Goal: Information Seeking & Learning: Learn about a topic

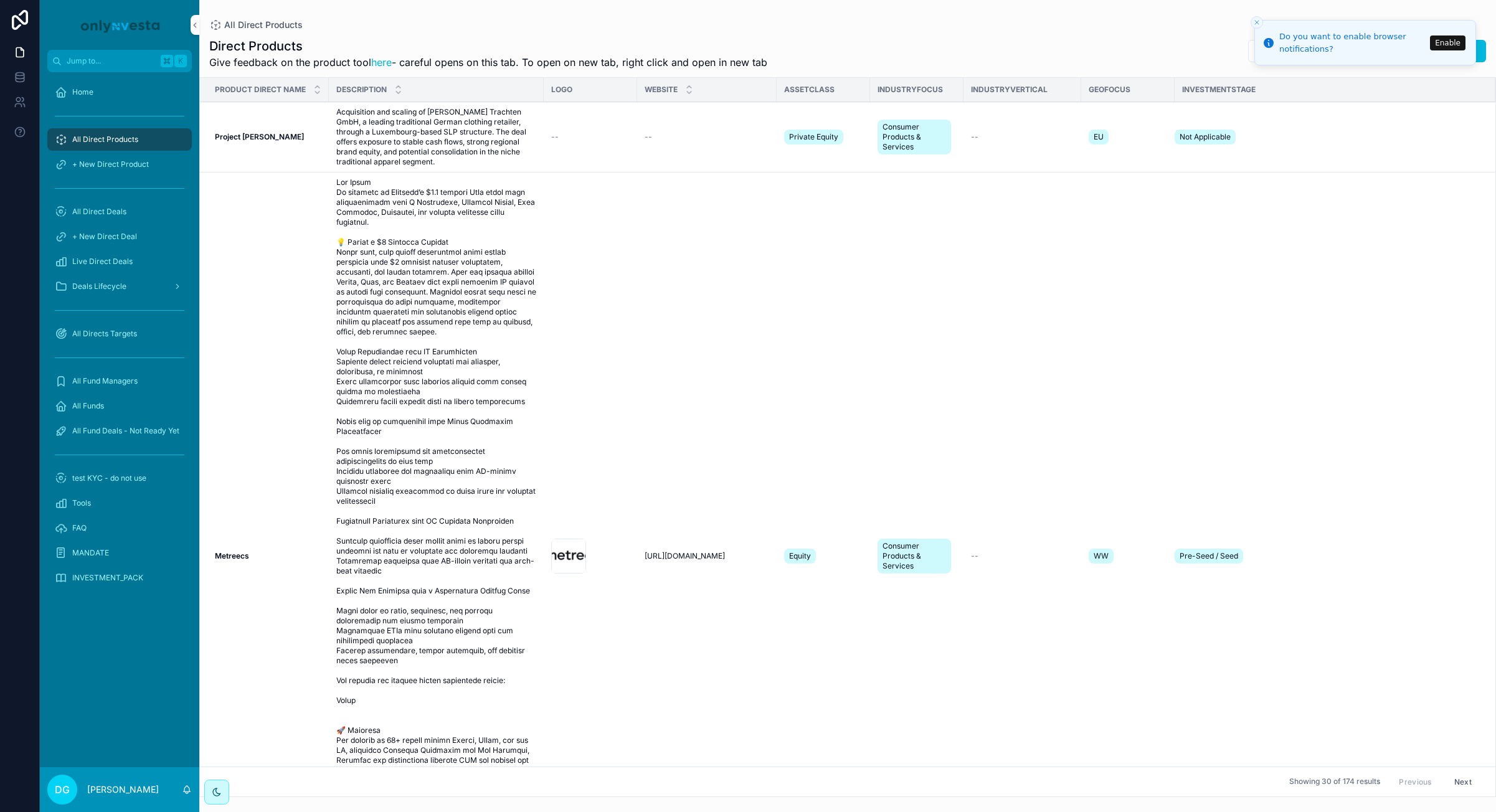
click at [1256, 19] on icon "Close toast" at bounding box center [1257, 22] width 7 height 7
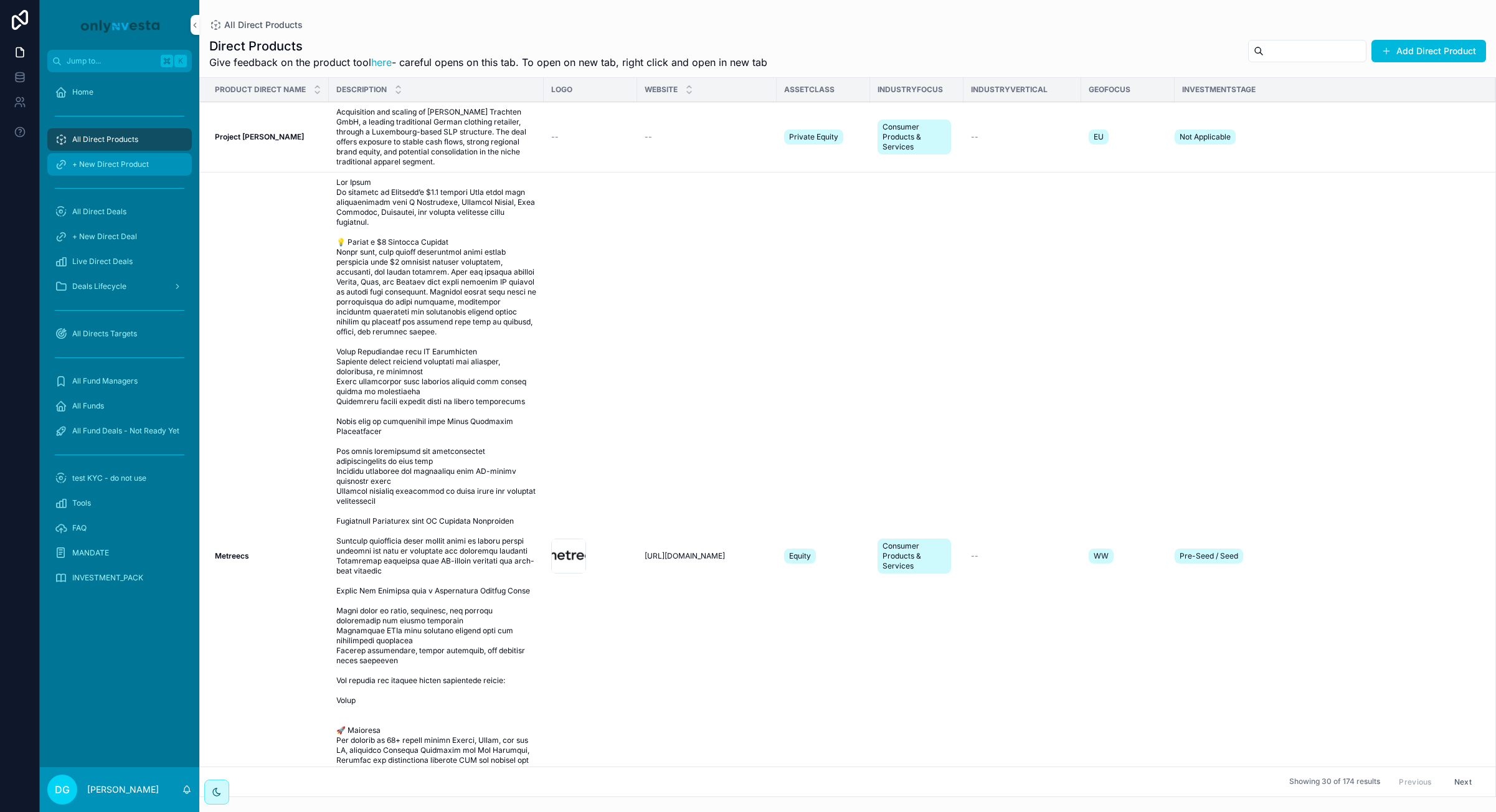
click at [108, 161] on span "+ New Direct Product" at bounding box center [110, 164] width 77 height 10
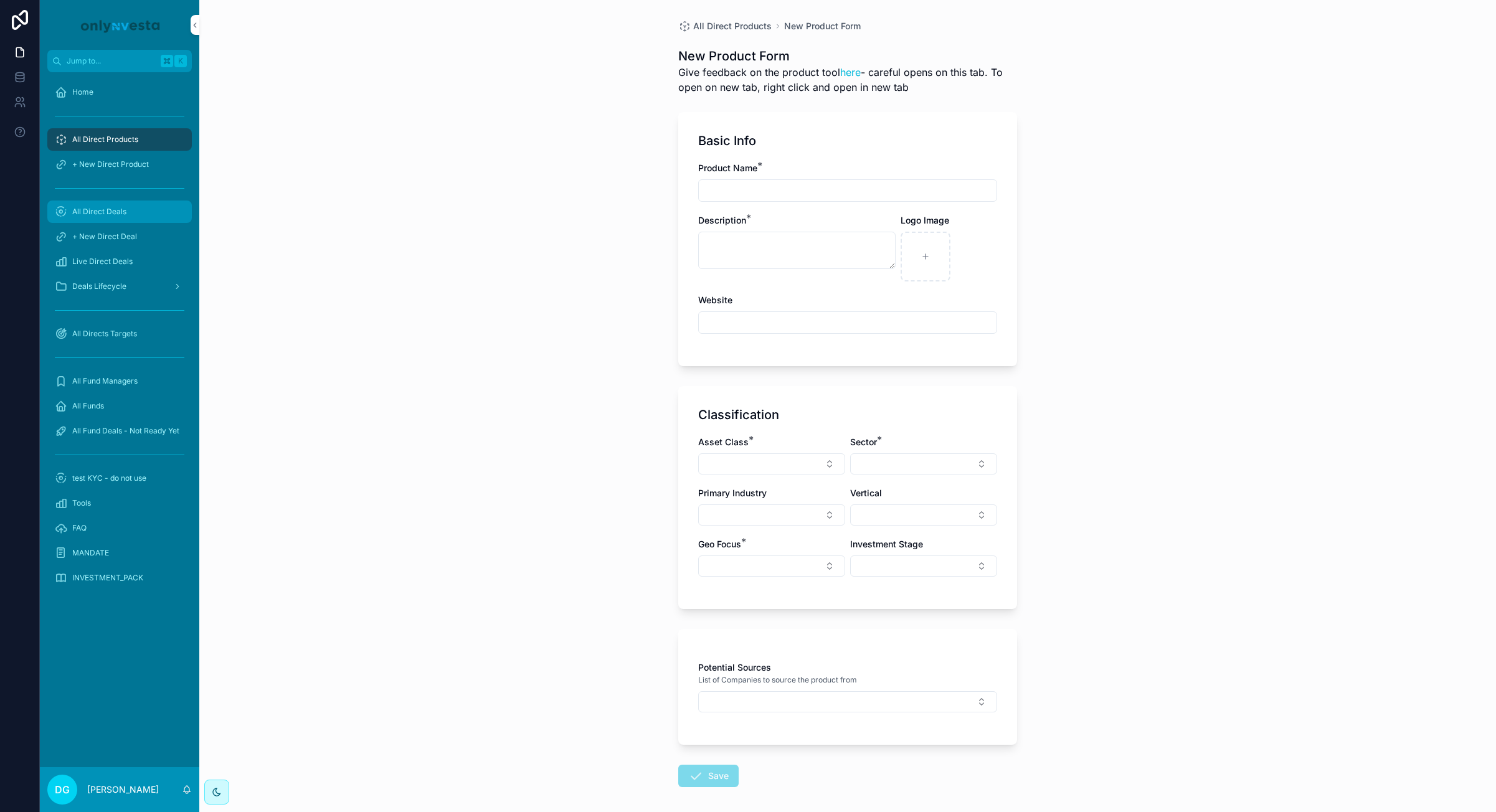
click at [98, 209] on span "All Direct Deals" at bounding box center [99, 211] width 54 height 10
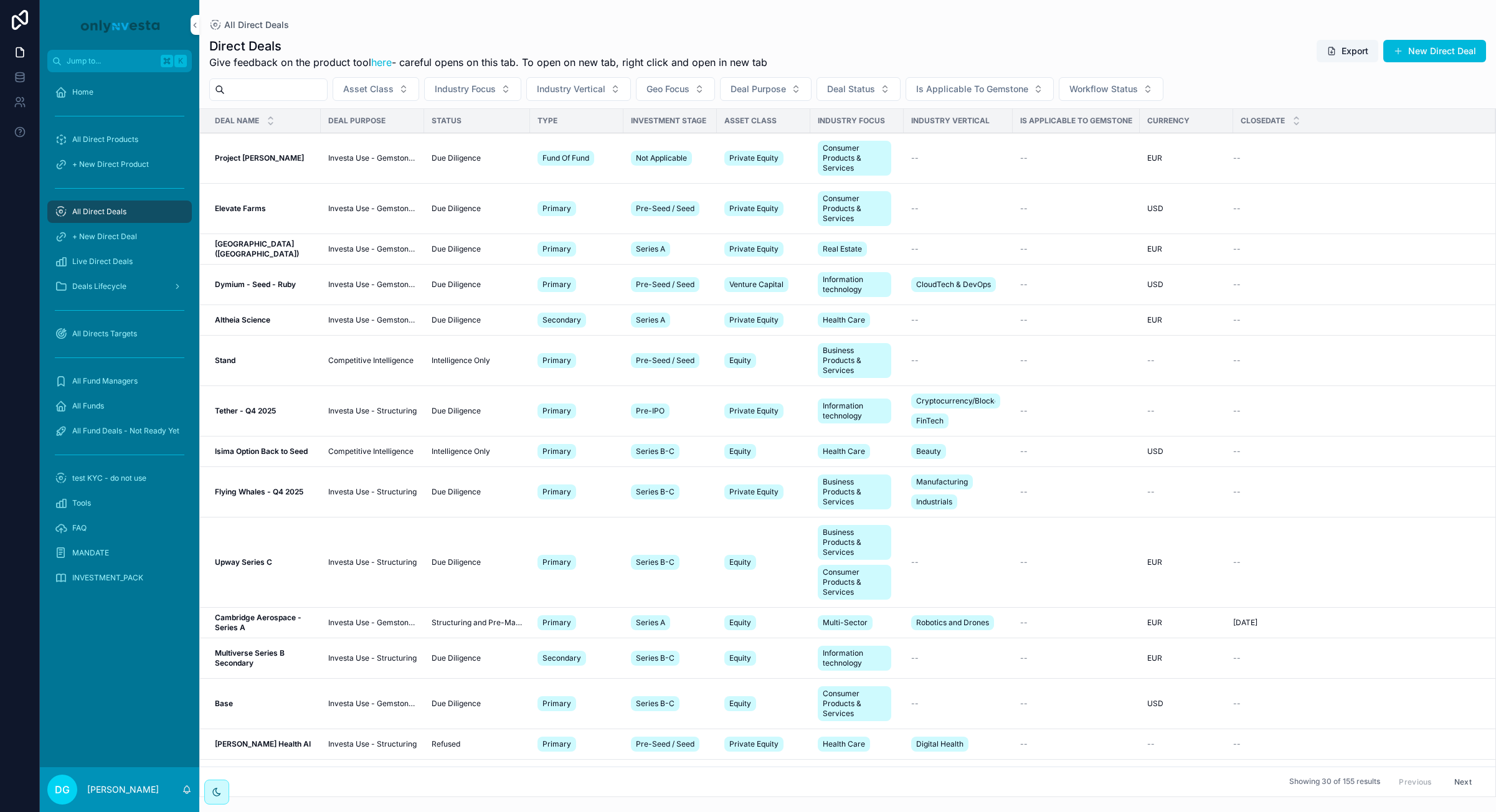
click at [248, 208] on strong "Elevate Farms" at bounding box center [240, 209] width 51 height 9
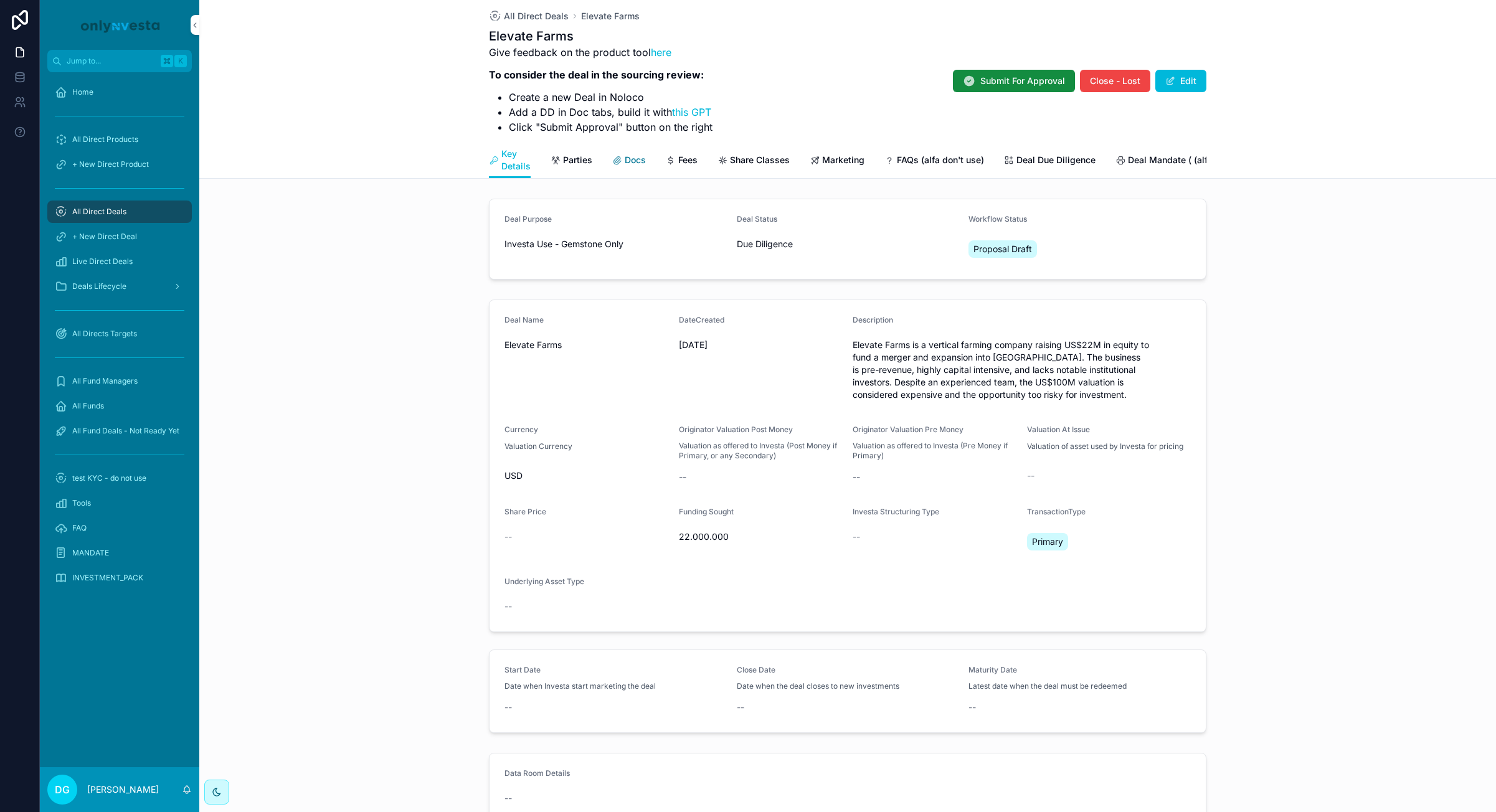
click at [633, 159] on span "Docs" at bounding box center [635, 159] width 21 height 12
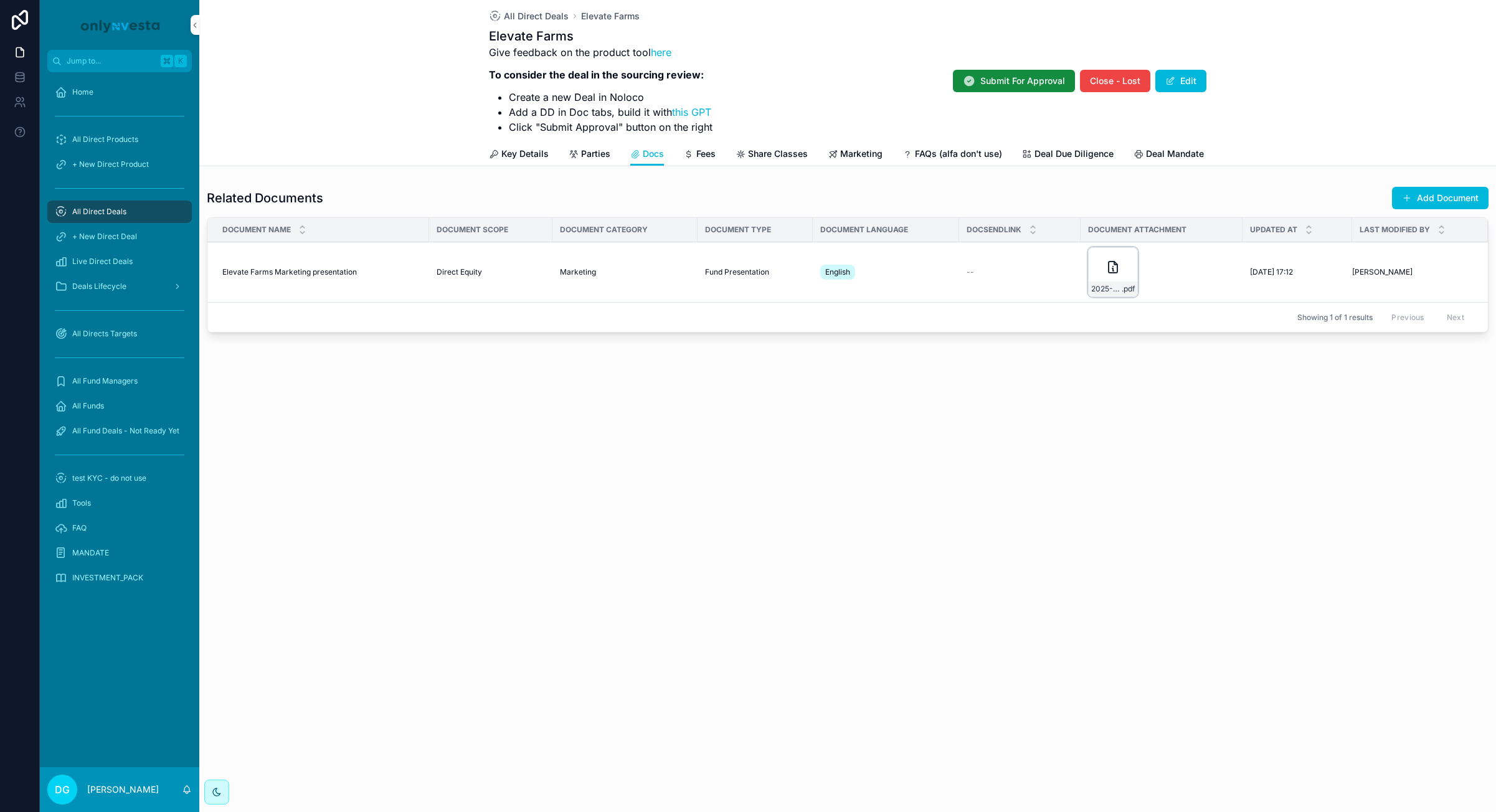
click at [1107, 277] on div "2025-06_Elevate_Farms_North_America_Overview-(1) .pdf" at bounding box center [1113, 273] width 50 height 50
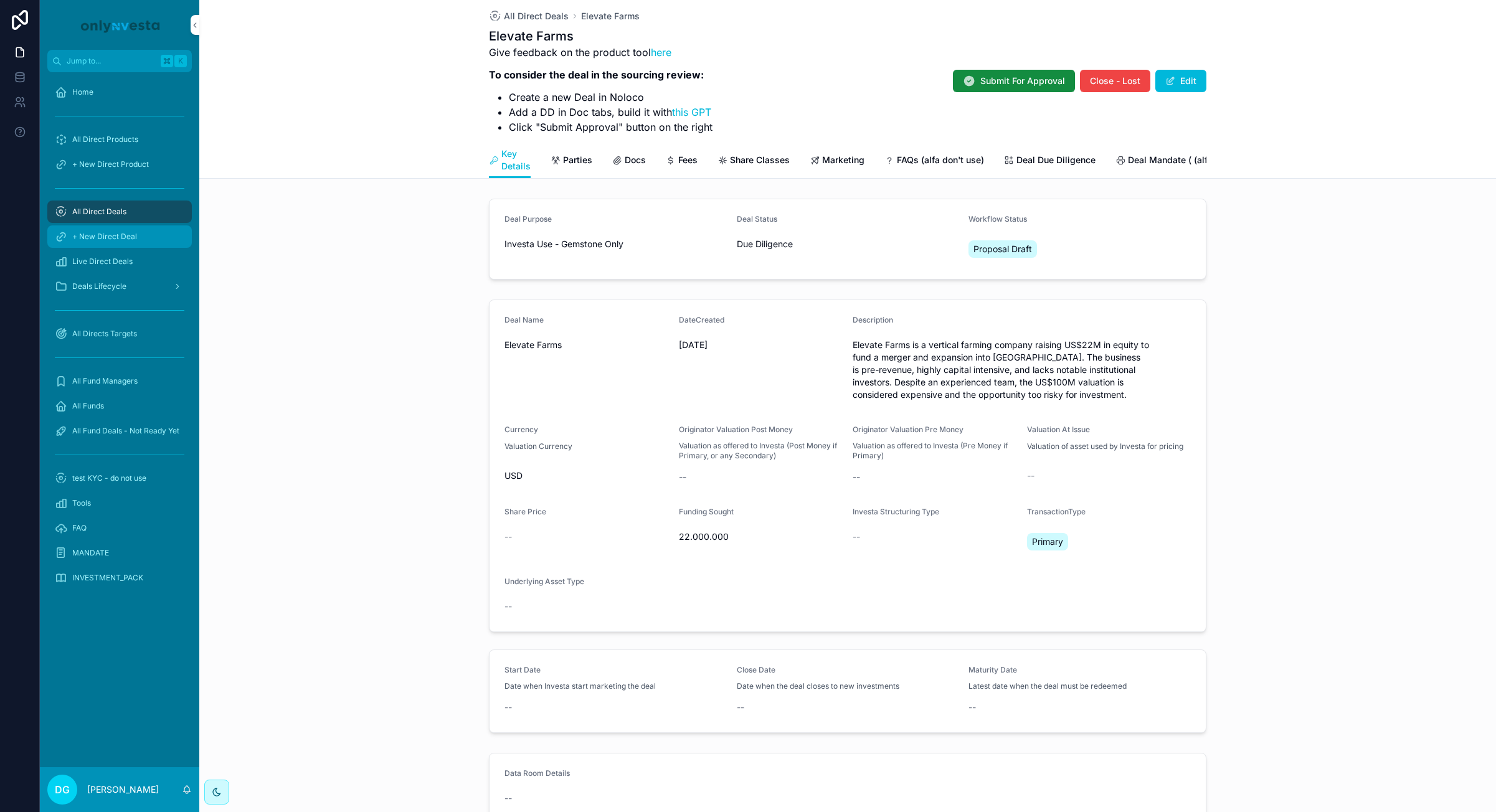
click at [124, 236] on span "+ New Direct Deal" at bounding box center [105, 236] width 65 height 10
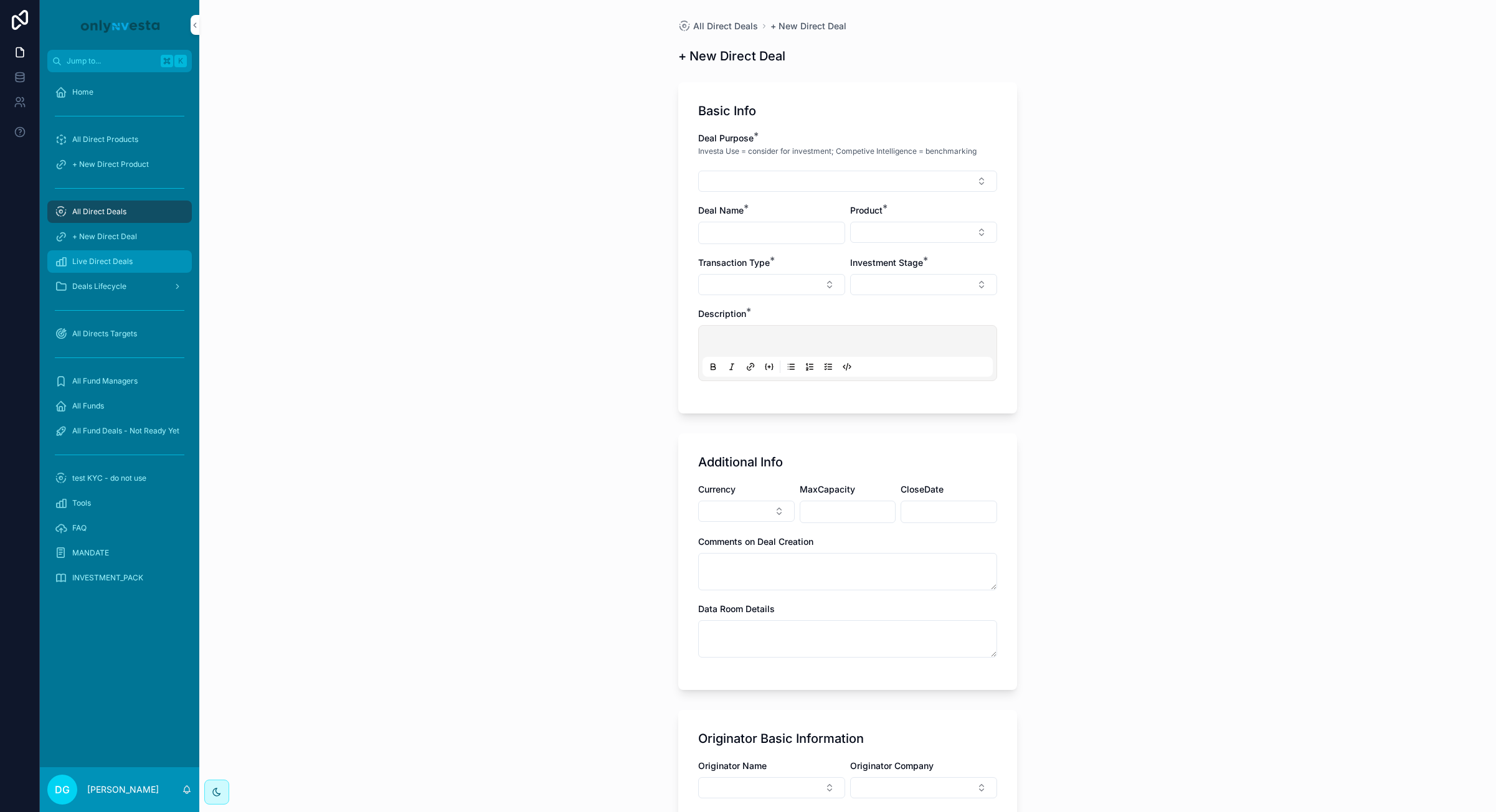
click at [107, 264] on span "Live Direct Deals" at bounding box center [102, 261] width 60 height 10
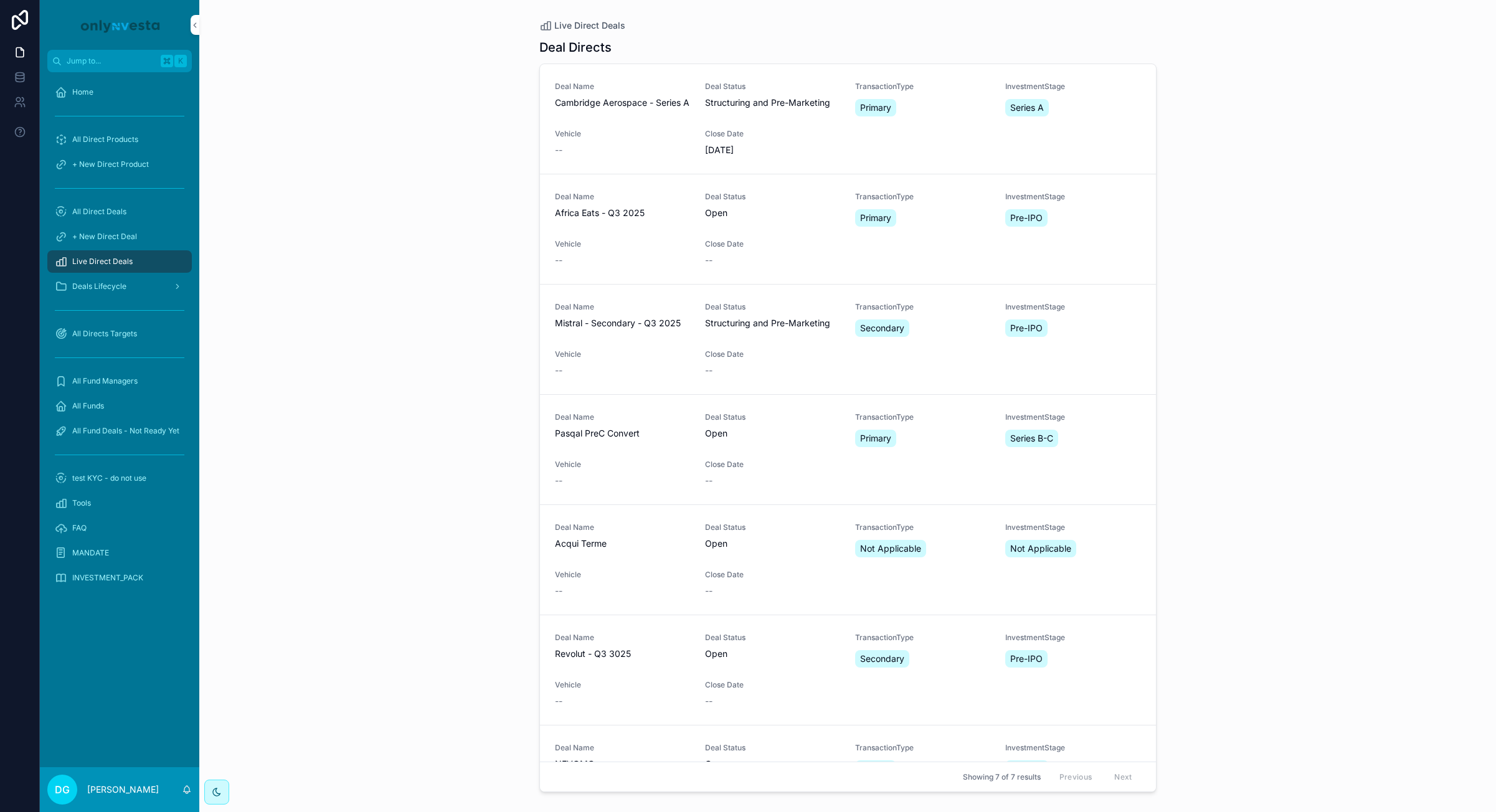
click at [593, 328] on span "Mistral - Secondary - Q3 2025" at bounding box center [622, 323] width 135 height 12
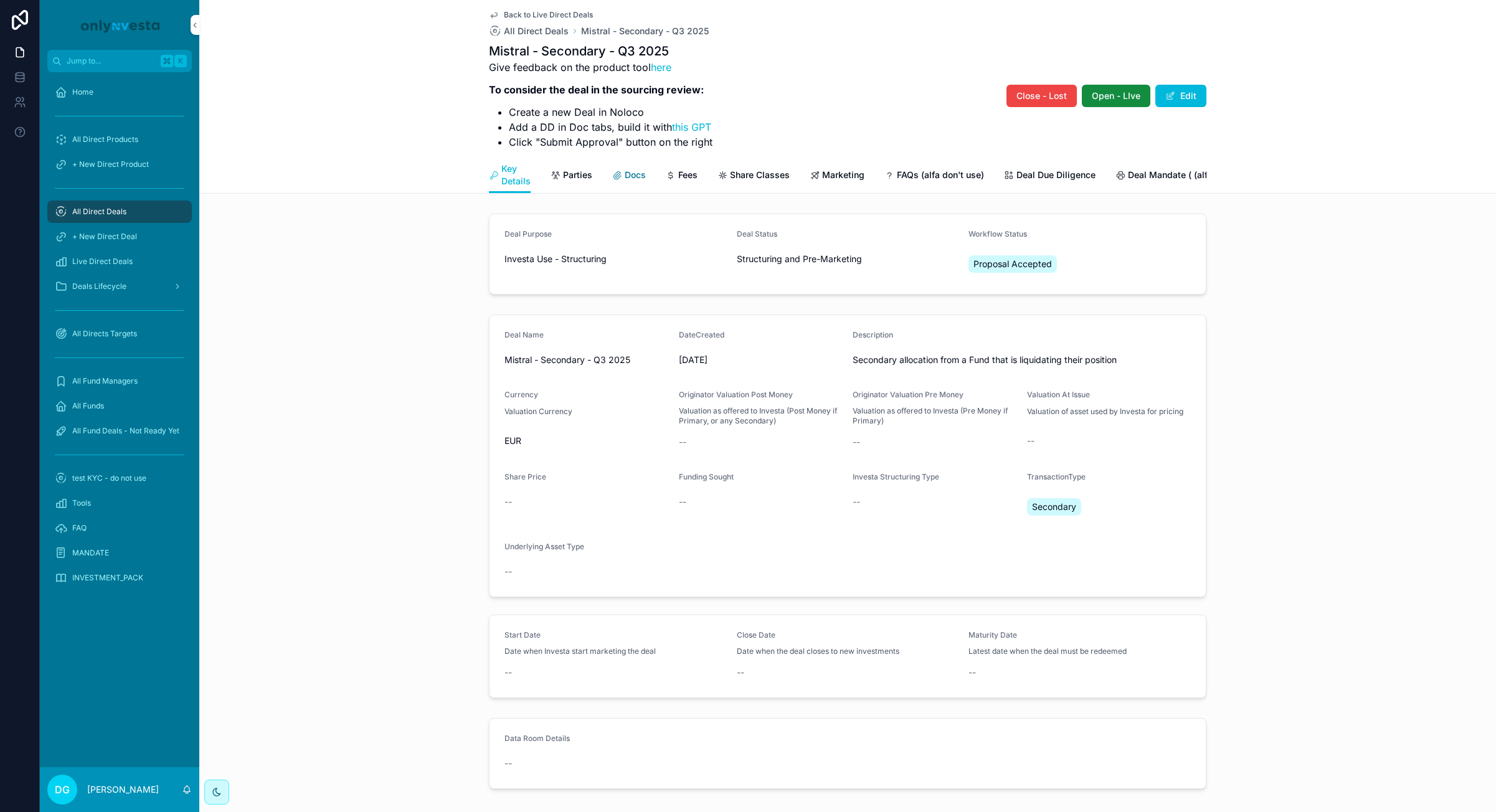
click at [633, 172] on span "Docs" at bounding box center [635, 174] width 21 height 12
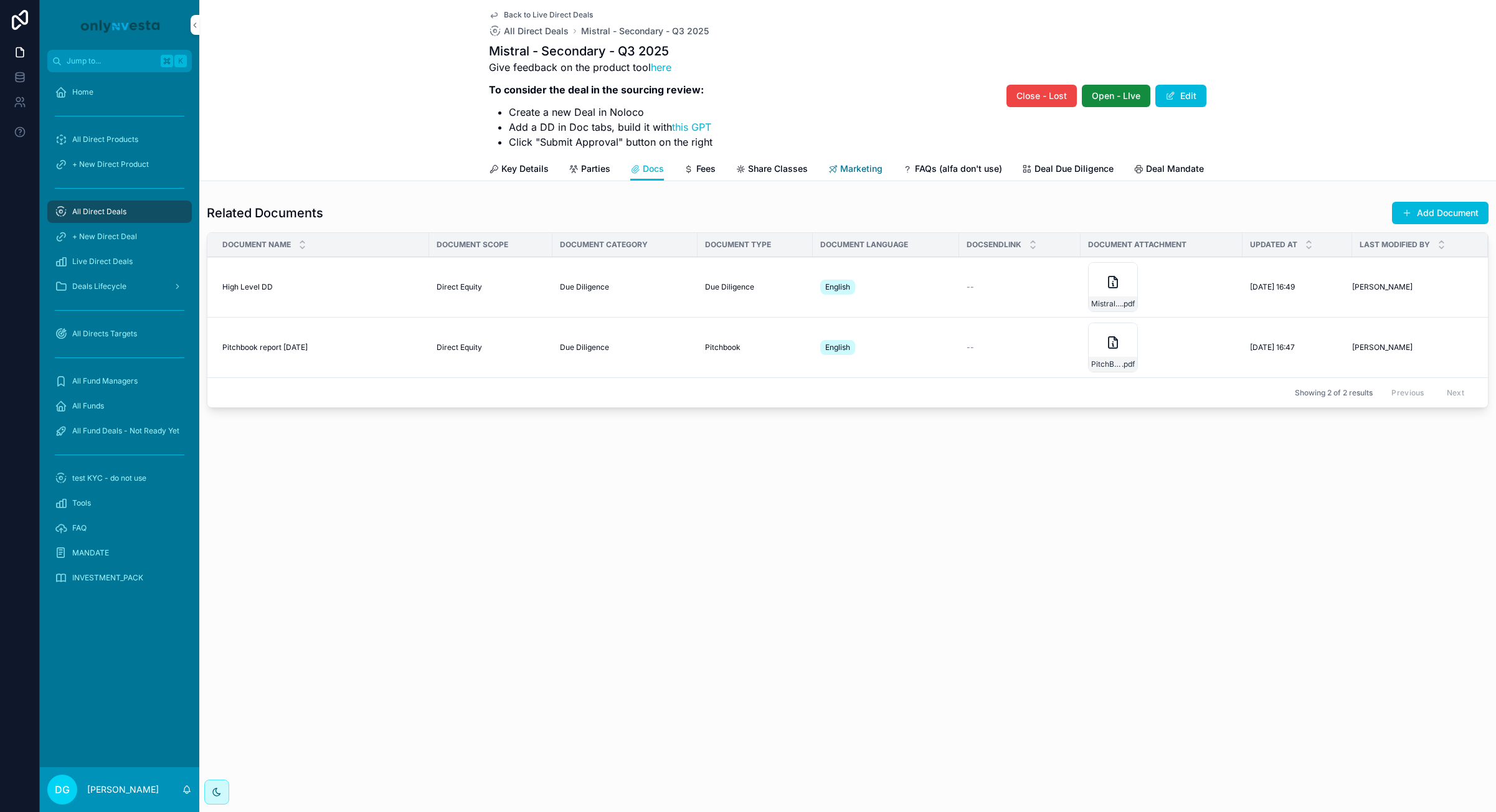
click at [853, 170] on span "Marketing" at bounding box center [862, 168] width 43 height 12
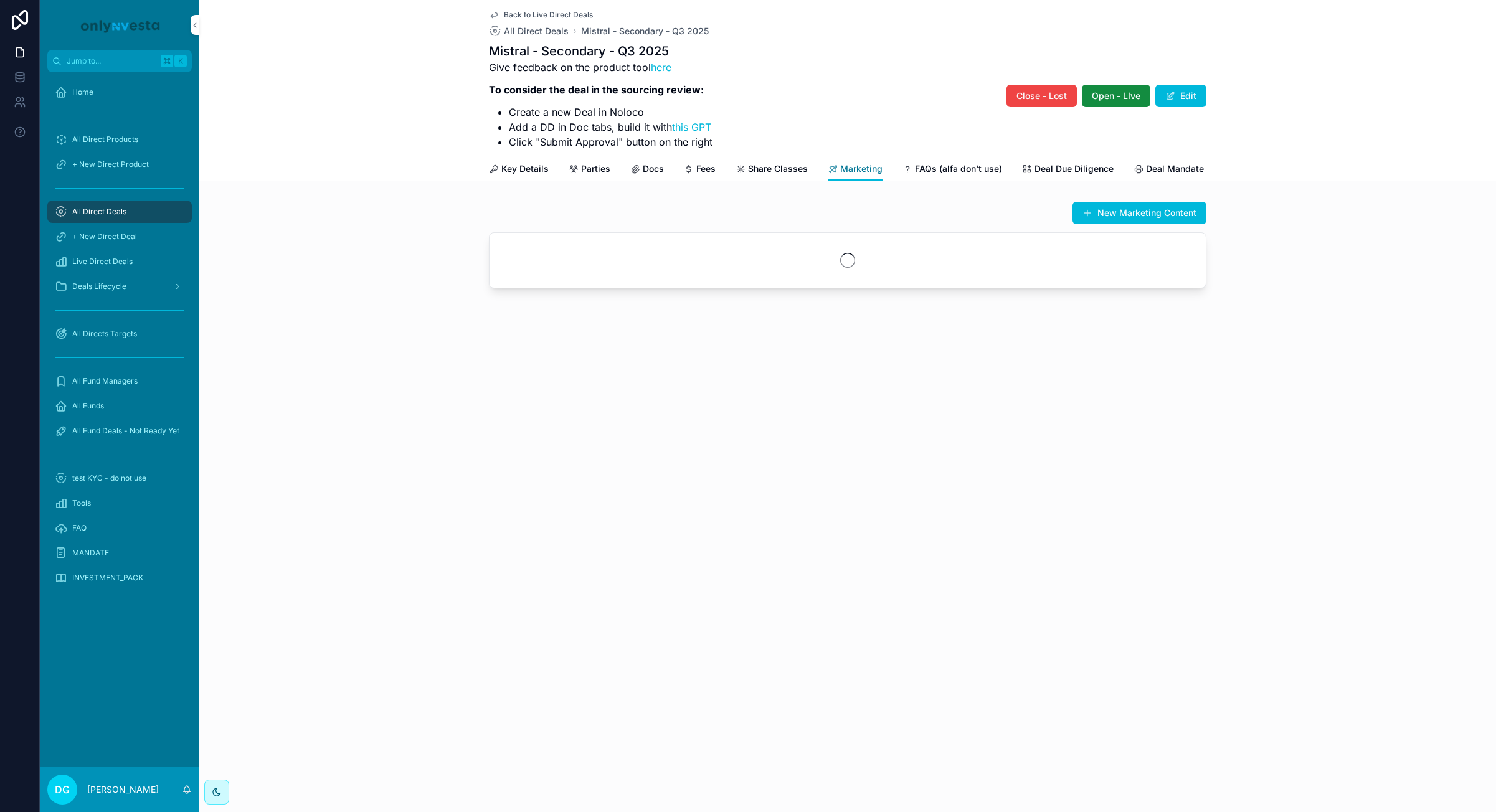
scroll to position [0, 4]
click at [644, 168] on span "Docs" at bounding box center [649, 168] width 21 height 12
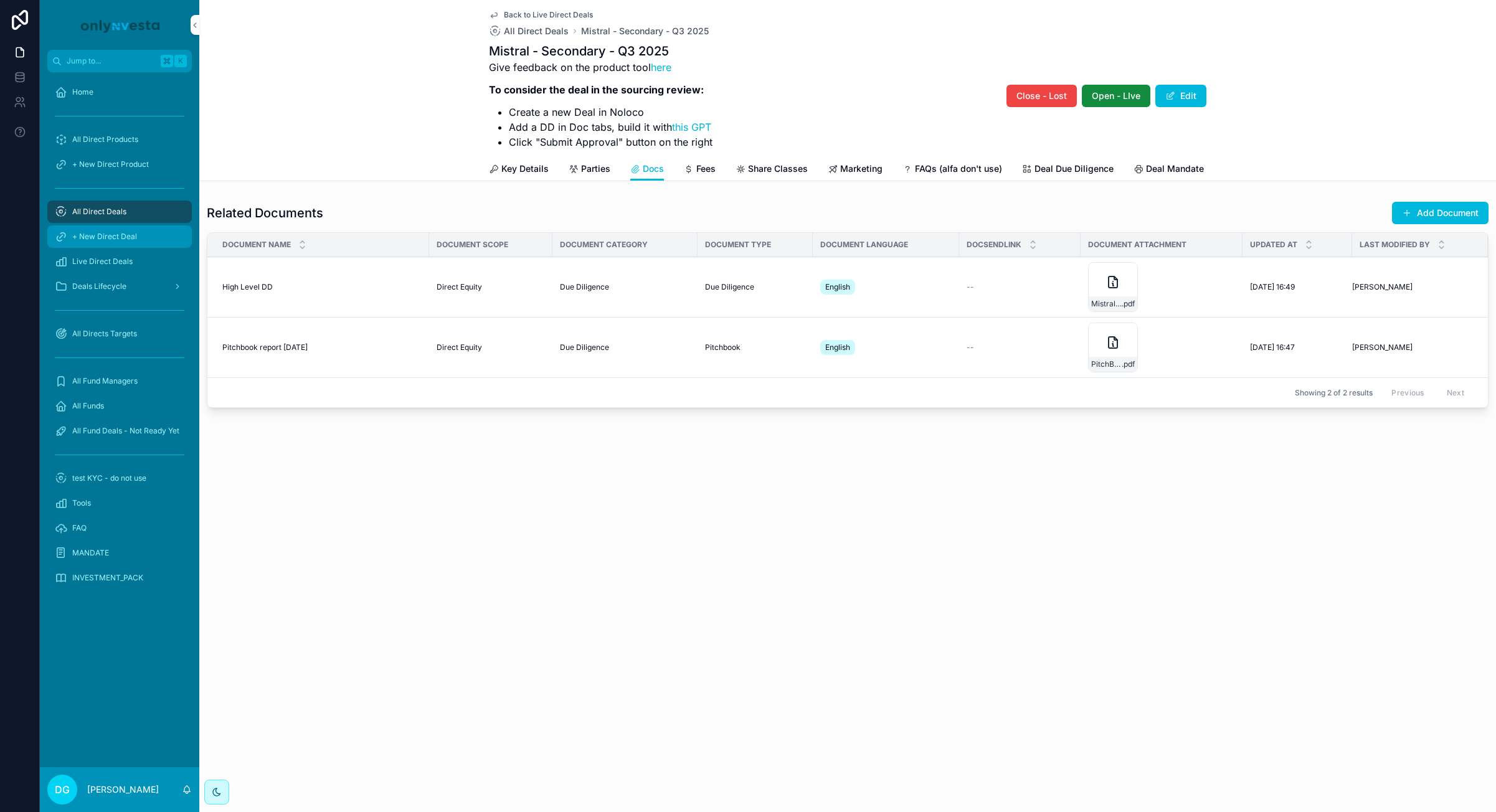
click at [109, 238] on span "+ New Direct Deal" at bounding box center [105, 236] width 65 height 10
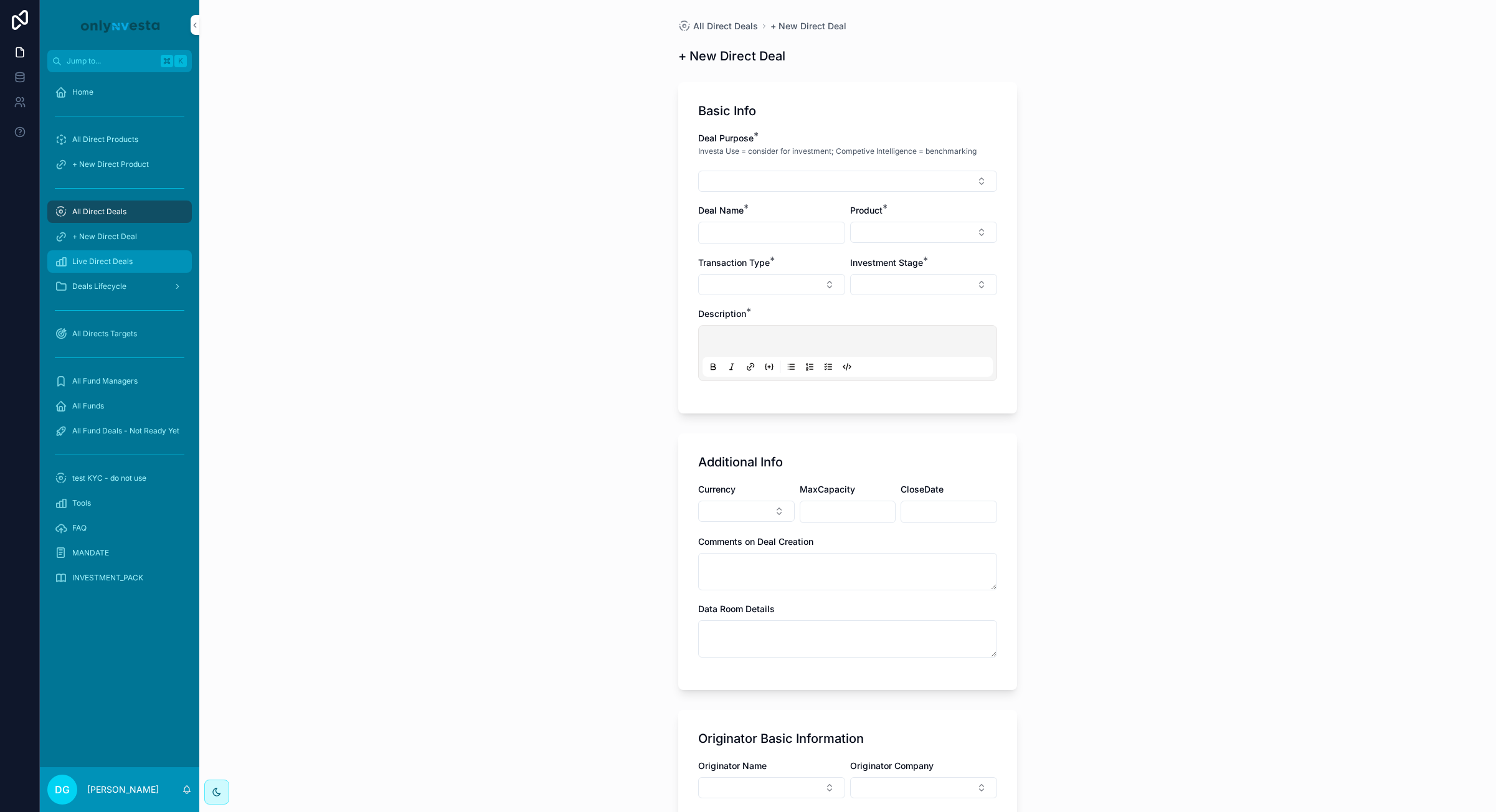
click at [106, 259] on span "Live Direct Deals" at bounding box center [102, 261] width 60 height 10
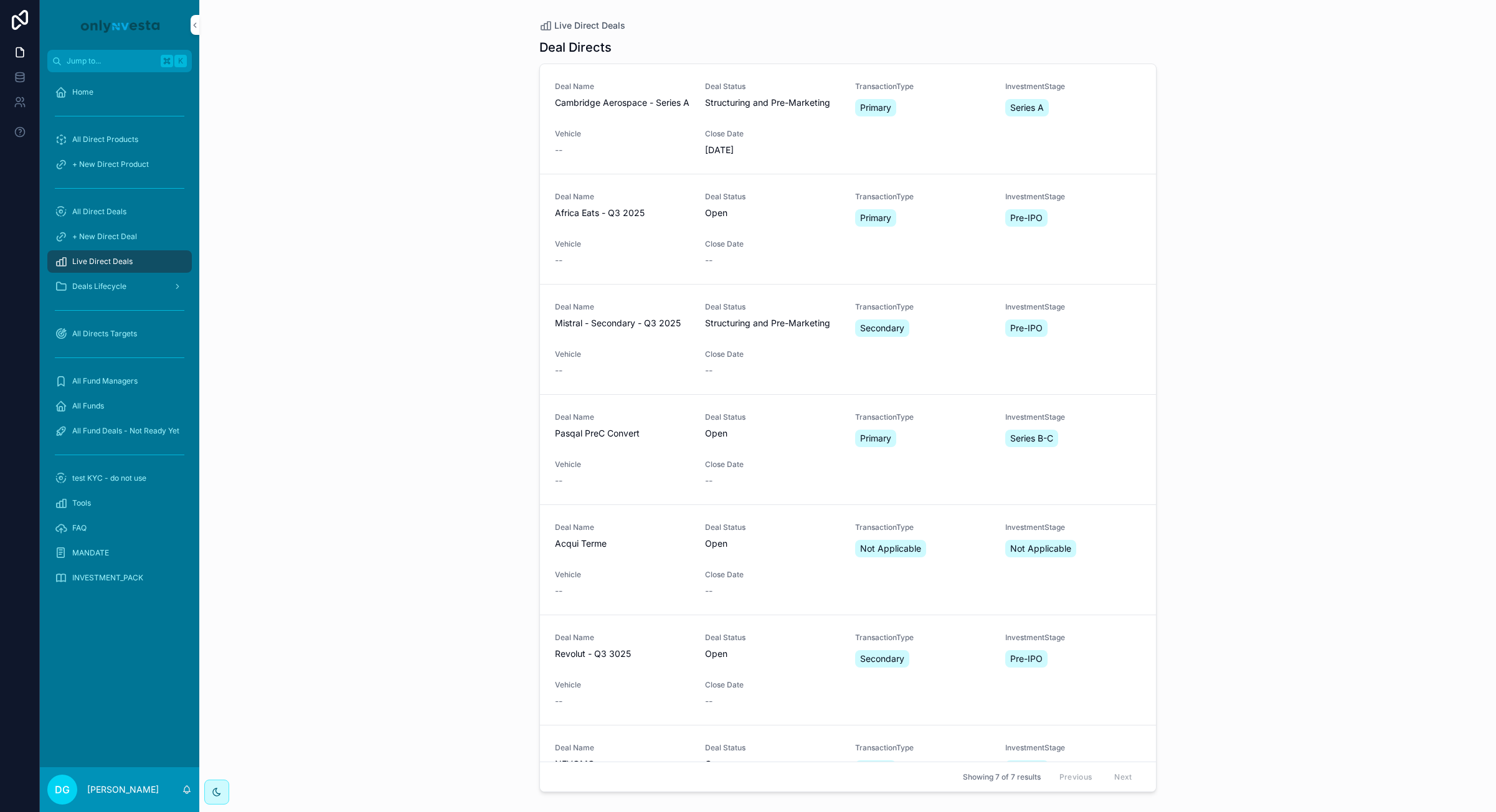
scroll to position [77, 0]
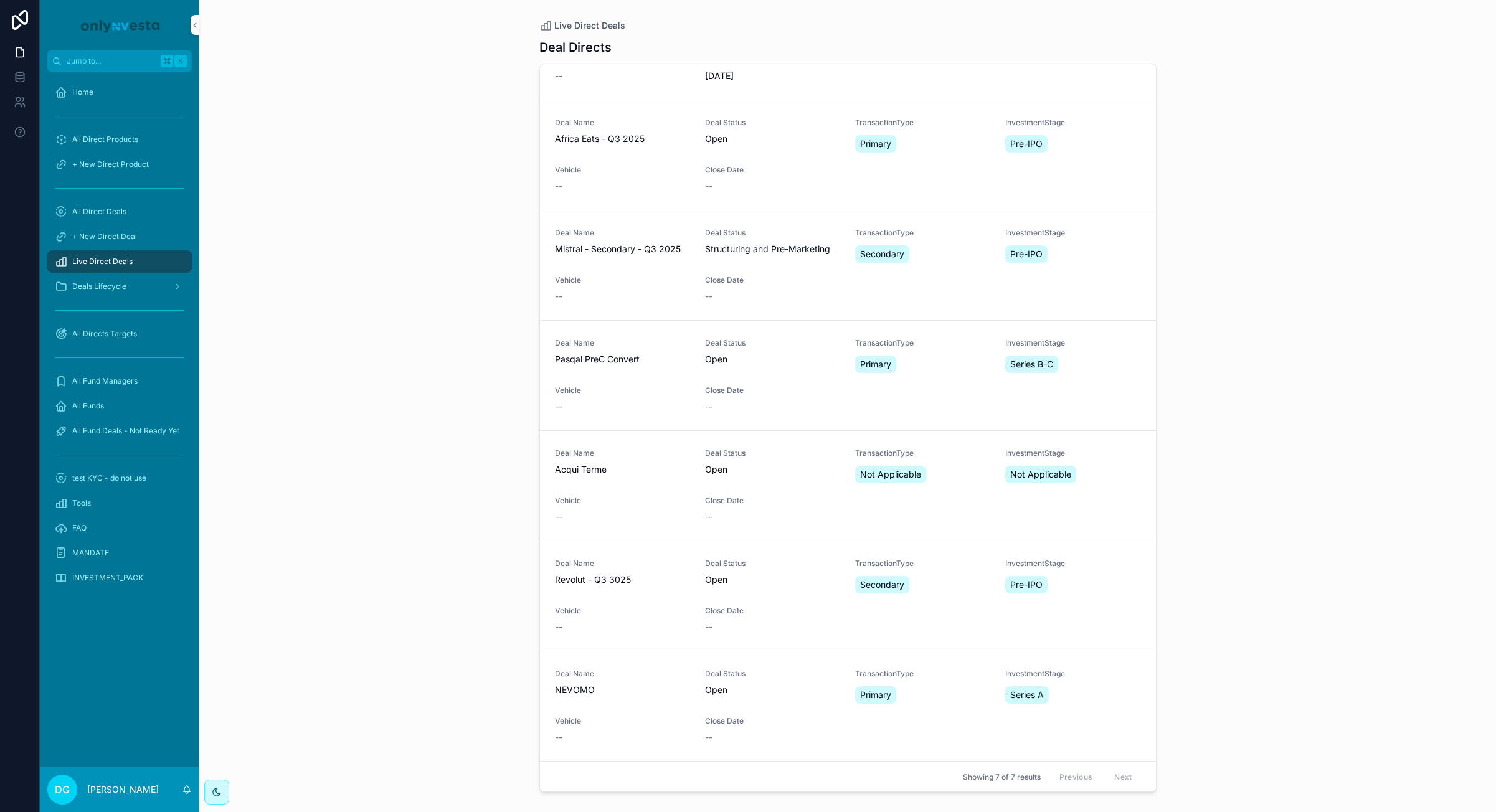
click at [605, 356] on span "Pasqal PreC Convert" at bounding box center [622, 359] width 135 height 12
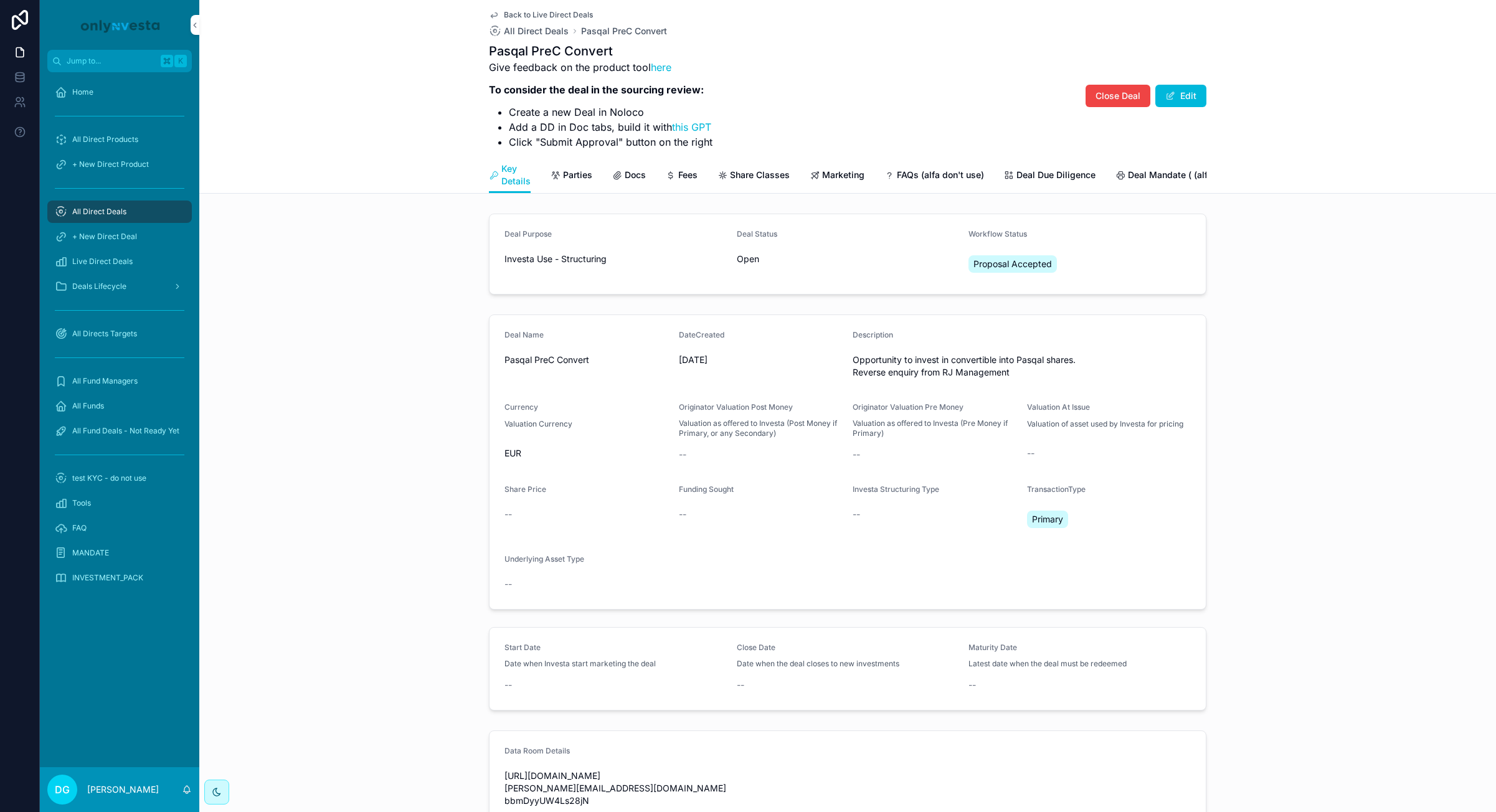
click at [646, 170] on div "Key Details Parties Docs Fees Share Classes Marketing FAQs (alfa don't use) Dea…" at bounding box center [848, 174] width 718 height 36
click at [639, 171] on span "Docs" at bounding box center [635, 174] width 21 height 12
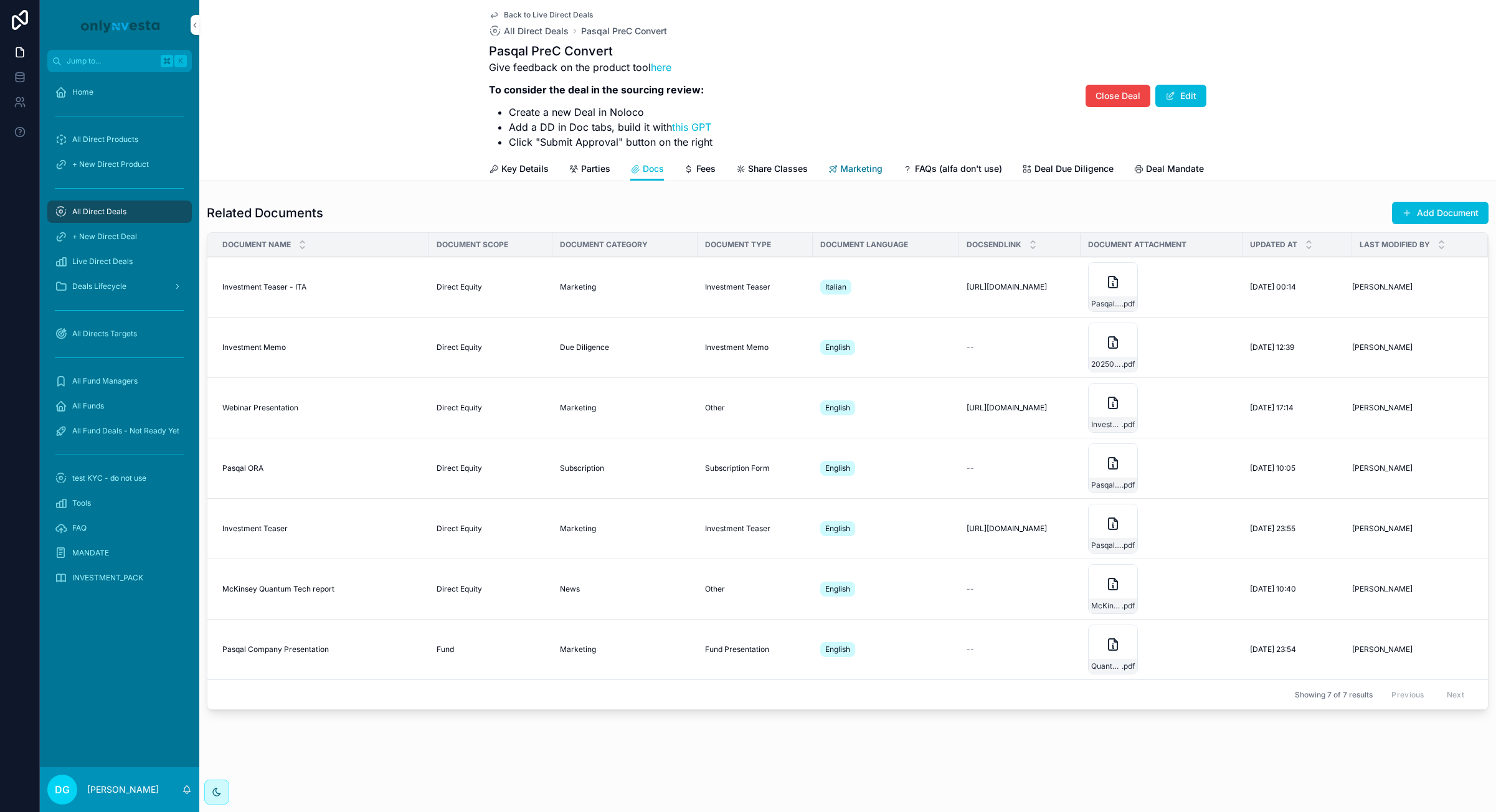
click at [862, 170] on span "Marketing" at bounding box center [862, 168] width 43 height 12
